Goal: Information Seeking & Learning: Check status

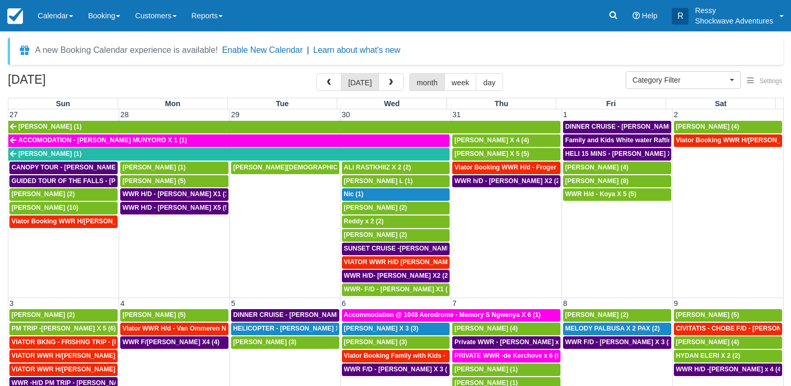
select select
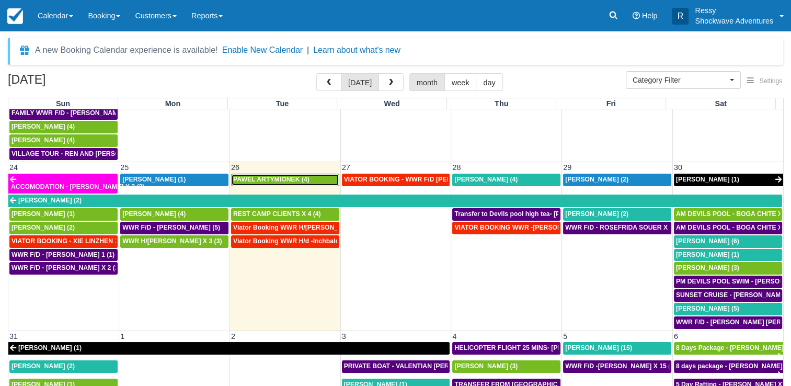
click at [306, 176] on span "PAWEL ARTYMIONEK (4)" at bounding box center [271, 179] width 76 height 7
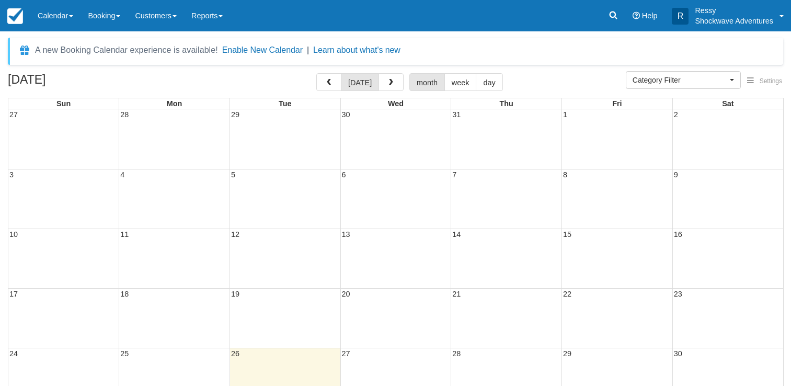
select select
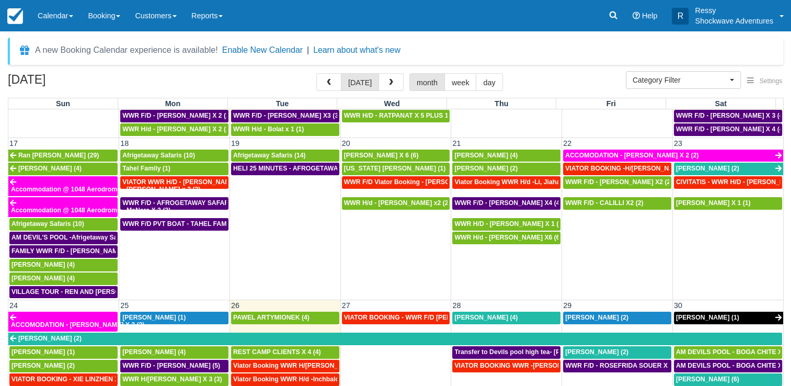
scroll to position [627, 0]
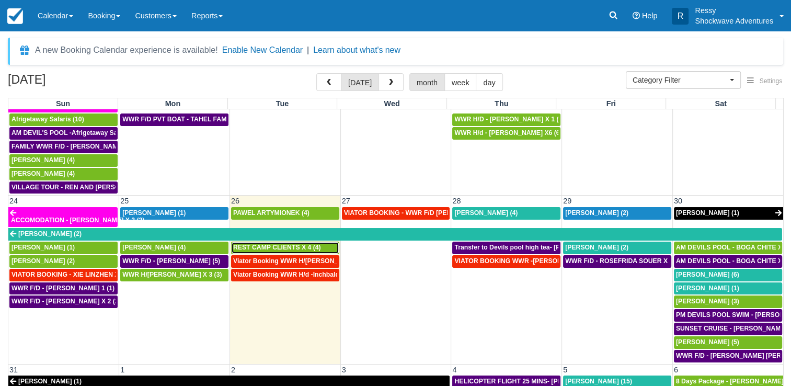
click at [286, 244] on div "REST CAMP CLIENTS X 4 (4)" at bounding box center [285, 248] width 104 height 8
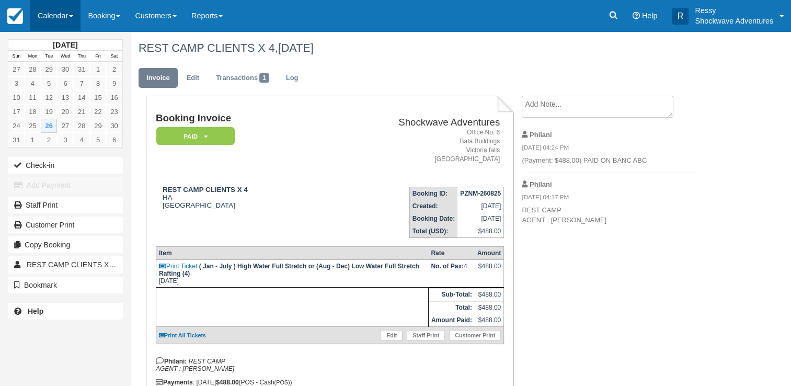
click at [56, 14] on link "Calendar" at bounding box center [55, 15] width 50 height 31
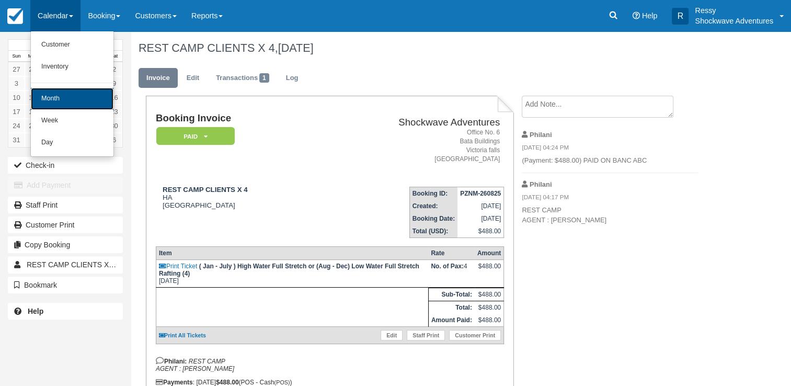
click at [91, 97] on link "Month" at bounding box center [72, 99] width 83 height 22
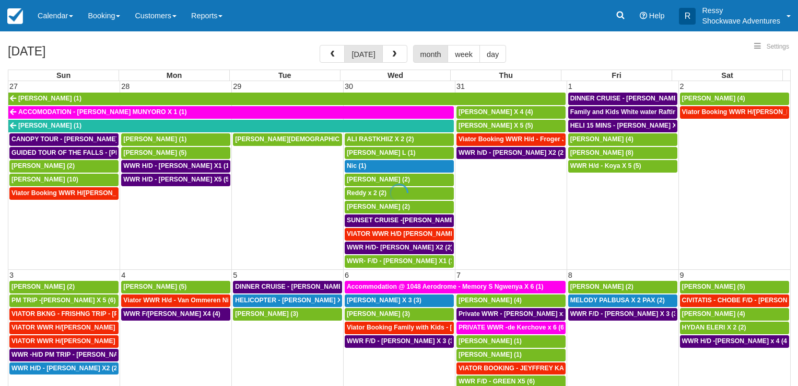
select select
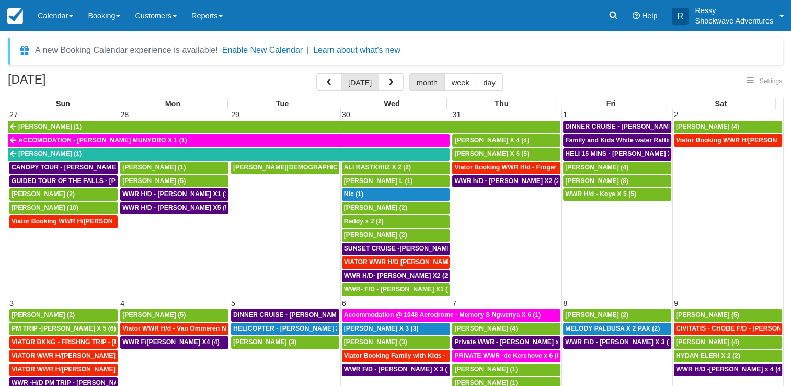
select select
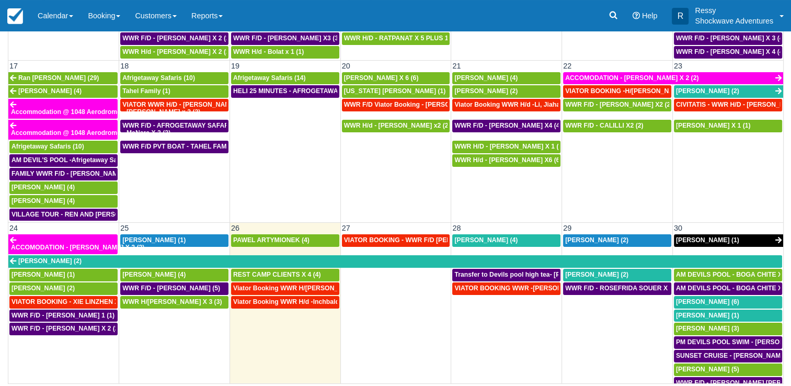
scroll to position [575, 0]
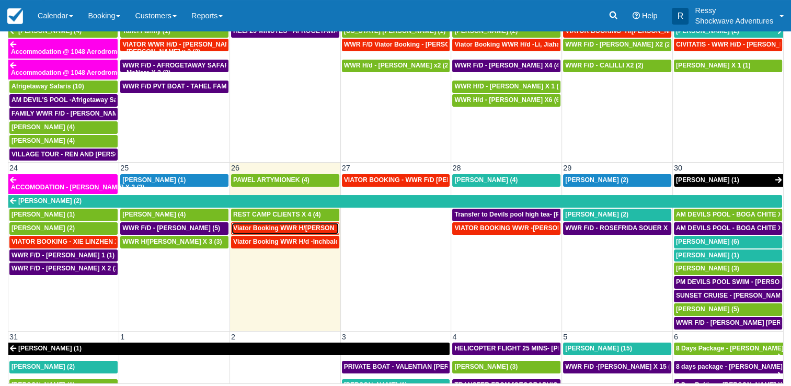
click at [311, 224] on span "Viator Booking WWR H/d - George, Sheena X 8 (8)" at bounding box center [306, 227] width 147 height 7
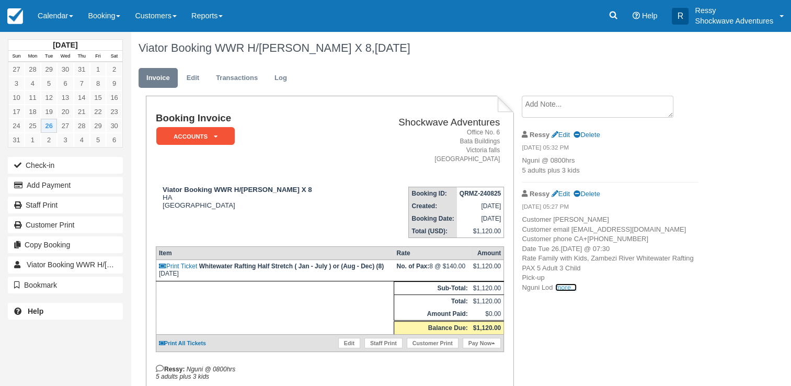
click at [561, 291] on link "more..." at bounding box center [565, 287] width 21 height 8
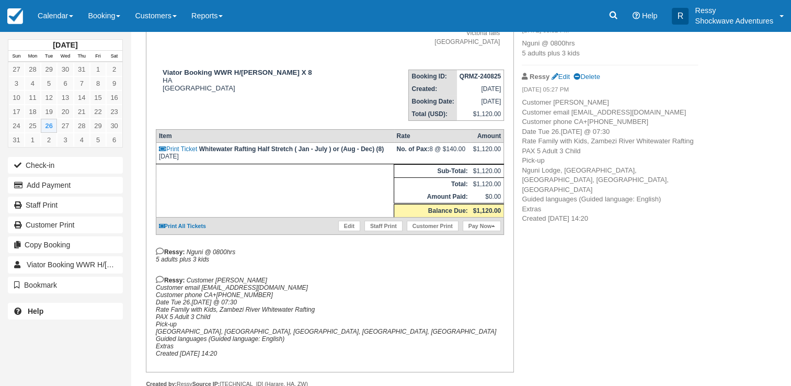
scroll to position [136, 0]
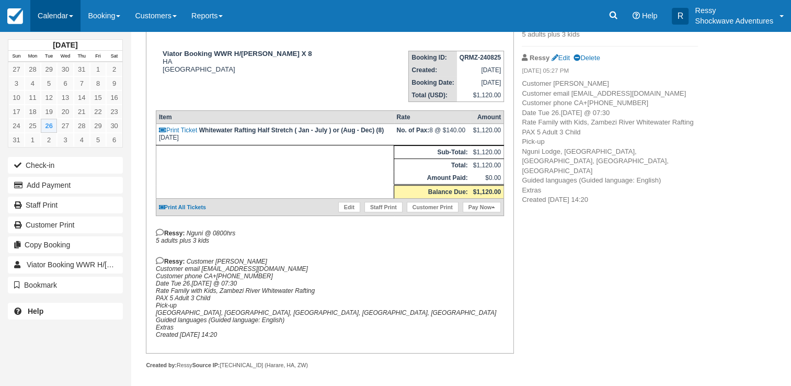
click at [51, 15] on link "Calendar" at bounding box center [55, 15] width 50 height 31
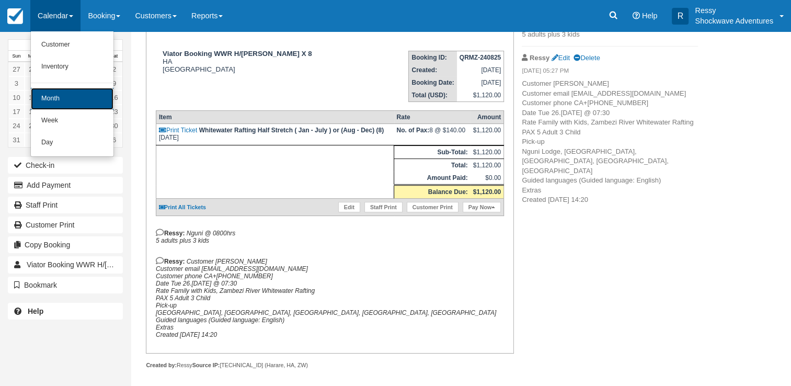
click at [83, 99] on link "Month" at bounding box center [72, 99] width 83 height 22
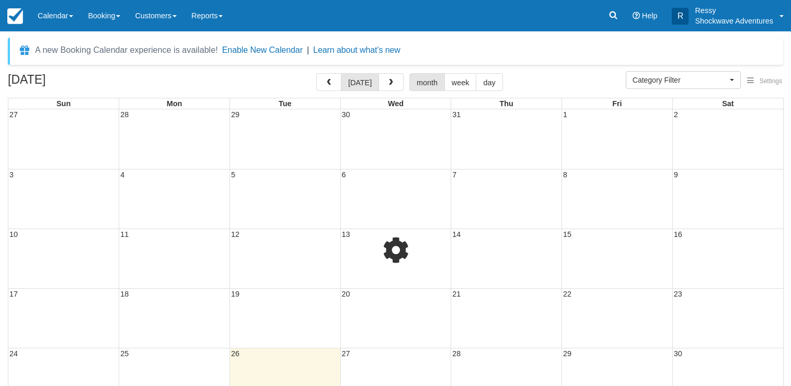
select select
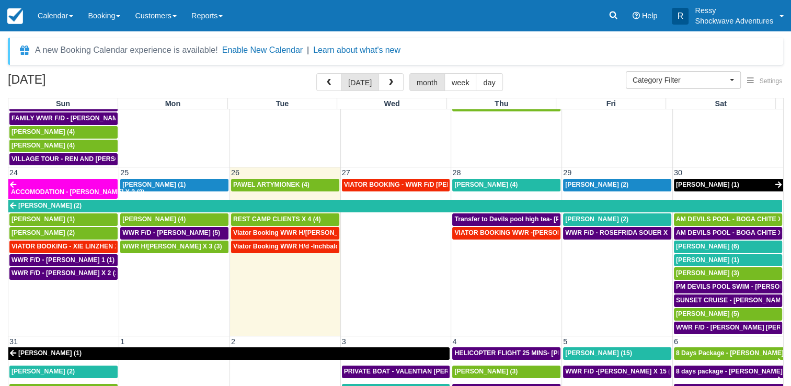
scroll to position [661, 0]
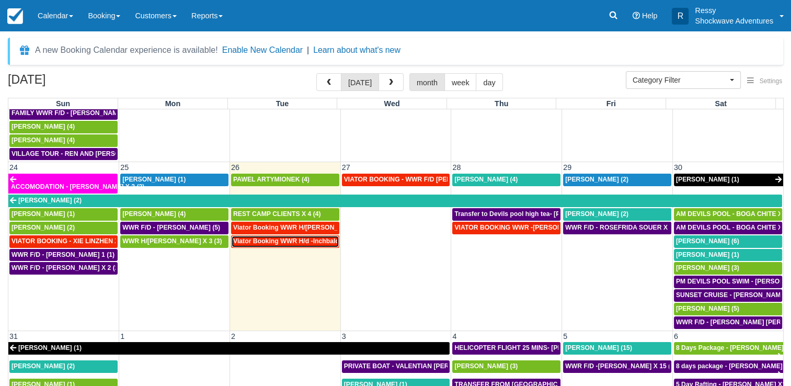
click at [288, 237] on span "Viator Booking WWR H/d -Inchbald James X 4 (4)" at bounding box center [324, 240] width 182 height 7
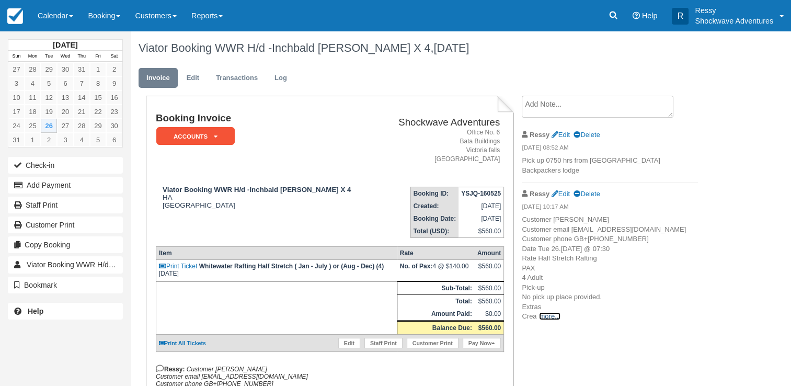
click at [553, 320] on link "more..." at bounding box center [549, 316] width 21 height 8
